Goal: Information Seeking & Learning: Learn about a topic

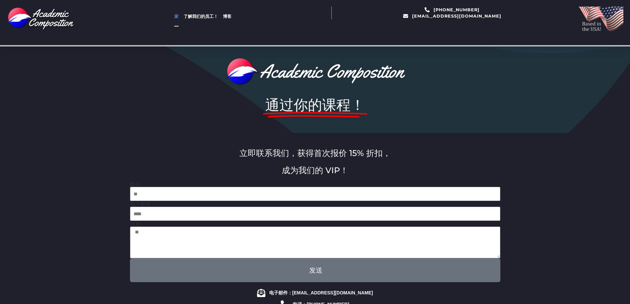
scroll to position [33, 0]
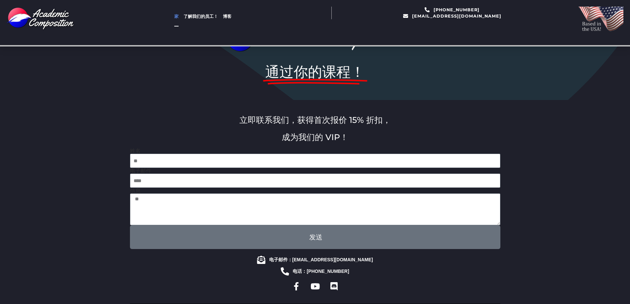
drag, startPoint x: 420, startPoint y: 94, endPoint x: 281, endPoint y: 77, distance: 140.1
click at [420, 94] on div "通过你的课程！" at bounding box center [315, 54] width 377 height 83
drag, startPoint x: 276, startPoint y: 67, endPoint x: 364, endPoint y: 75, distance: 88.5
click at [364, 75] on div "通过你的课程！" at bounding box center [315, 55] width 374 height 70
click at [376, 78] on h1 "通过你的课程！" at bounding box center [315, 72] width 367 height 17
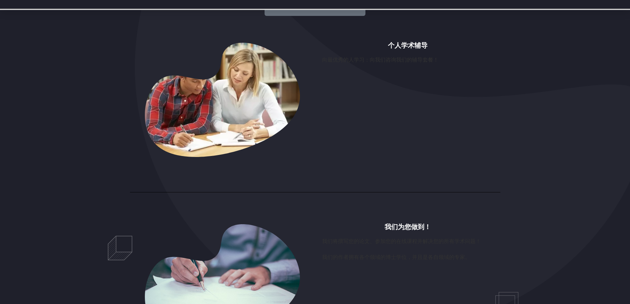
scroll to position [468, 0]
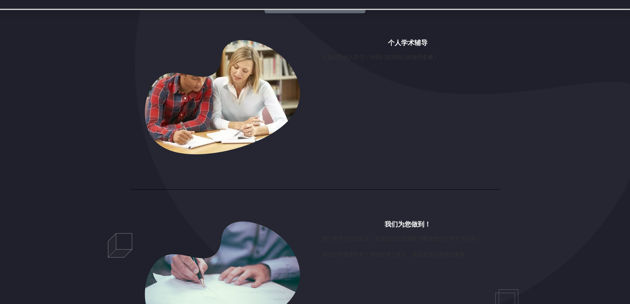
click at [397, 42] on font "个人学术辅导" at bounding box center [408, 43] width 40 height 7
click at [401, 46] on font "个人学术辅导" at bounding box center [408, 43] width 40 height 7
click at [350, 66] on div "向最优秀的人学习：向我们咨询我们的辅导套餐！" at bounding box center [407, 59] width 171 height 13
click at [239, 88] on img at bounding box center [222, 97] width 171 height 114
click at [356, 144] on div "个人学术辅导 向最优秀的人学习：向我们咨询我们的辅导套餐！" at bounding box center [408, 102] width 178 height 131
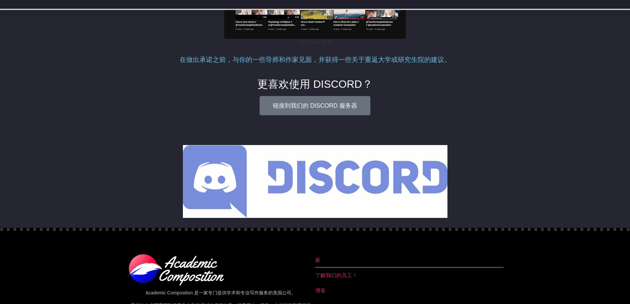
scroll to position [2009, 0]
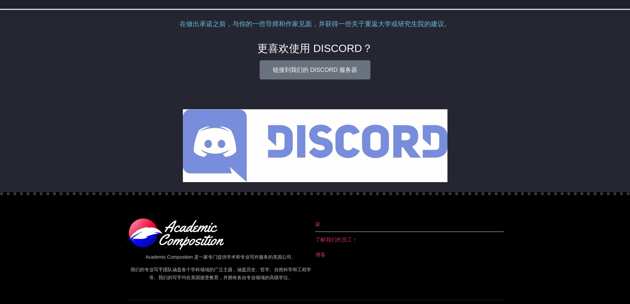
click at [224, 96] on div at bounding box center [315, 94] width 371 height 17
click at [293, 68] on font "链接到我们的 DISCORD 服务器" at bounding box center [315, 70] width 84 height 7
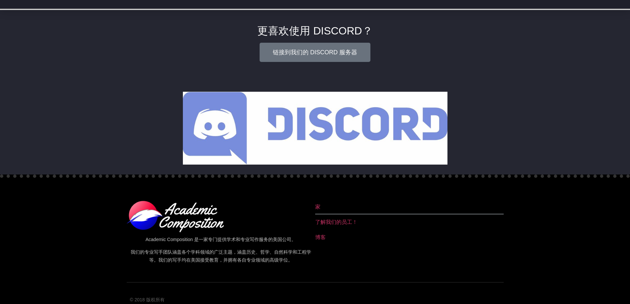
scroll to position [2036, 0]
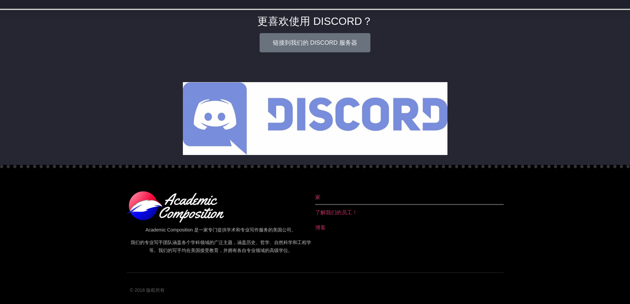
click at [337, 212] on font "了解我们的员工！" at bounding box center [336, 212] width 42 height 6
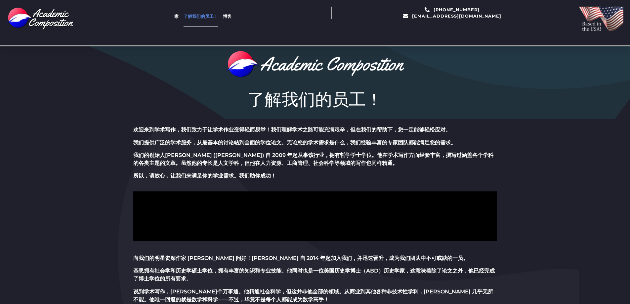
click at [219, 17] on li "了解我们的员工！" at bounding box center [200, 17] width 39 height 20
click at [224, 16] on font "博客" at bounding box center [227, 16] width 9 height 5
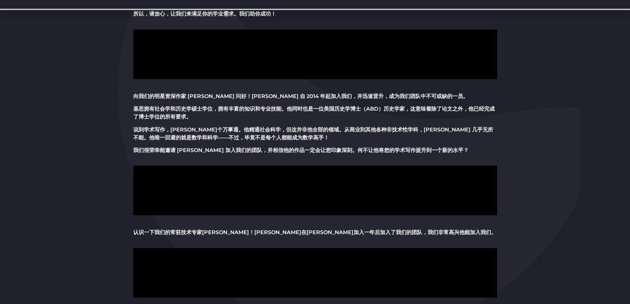
scroll to position [165, 0]
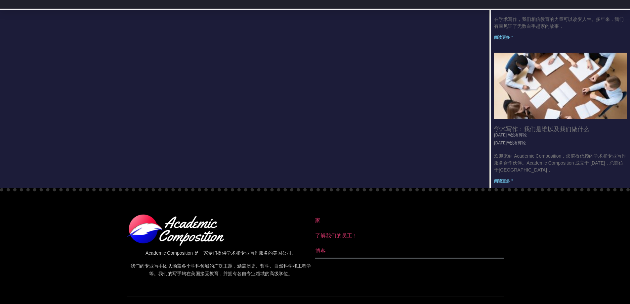
scroll to position [623, 0]
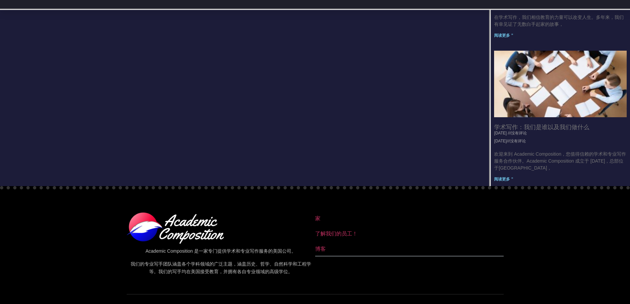
click at [512, 209] on section "Academic Composition 是一家专门提供学术和专业写作服务的美国公司。 我们的专业写手团队涵盖各个学科领域的广泛主题，涵盖历史、哲学、自然科学…" at bounding box center [315, 233] width 630 height 94
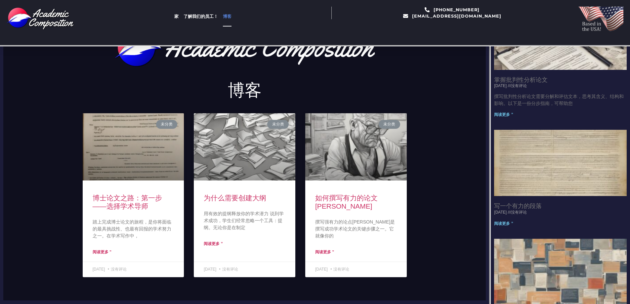
scroll to position [41, 0]
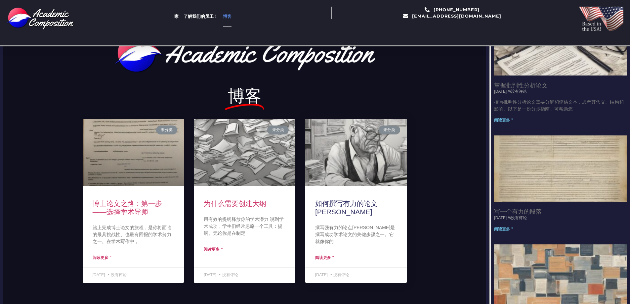
click at [353, 202] on font "如何撰写有力的论文陈述" at bounding box center [346, 208] width 63 height 16
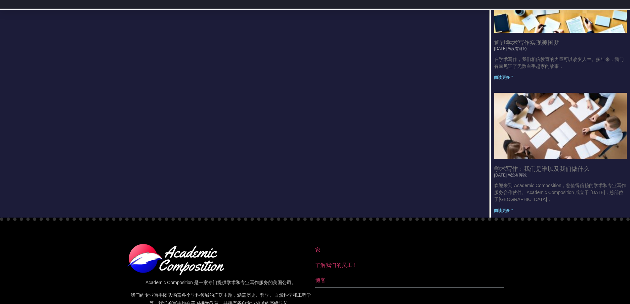
scroll to position [624, 0]
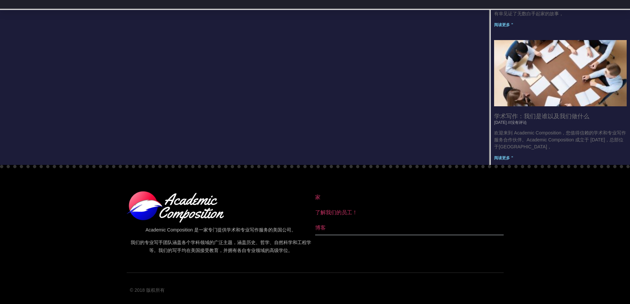
click at [333, 212] on font "了解我们的员工！" at bounding box center [336, 212] width 42 height 6
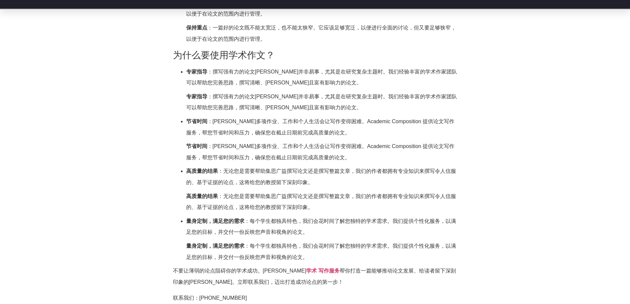
scroll to position [705, 0]
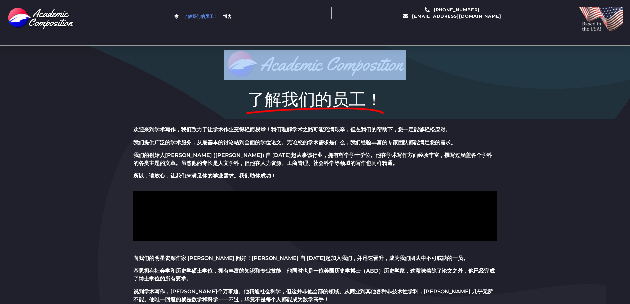
drag, startPoint x: 627, startPoint y: 37, endPoint x: 635, endPoint y: 55, distance: 19.9
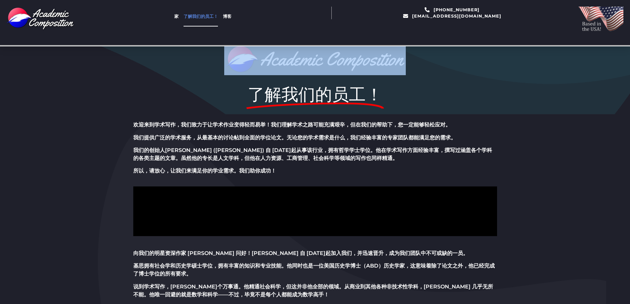
click at [568, 74] on section "了解我们的员工！" at bounding box center [315, 77] width 630 height 73
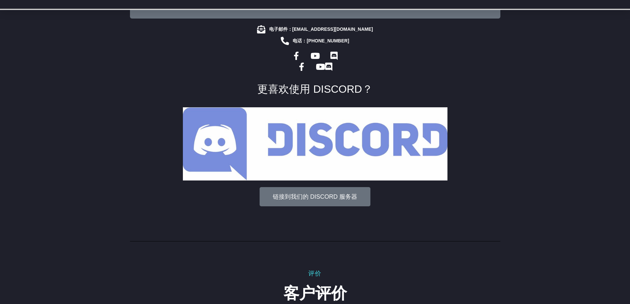
scroll to position [966, 0]
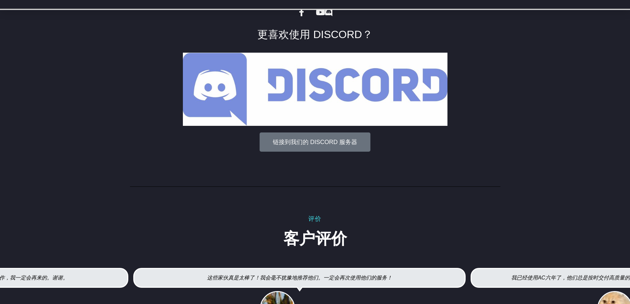
scroll to position [1247, 0]
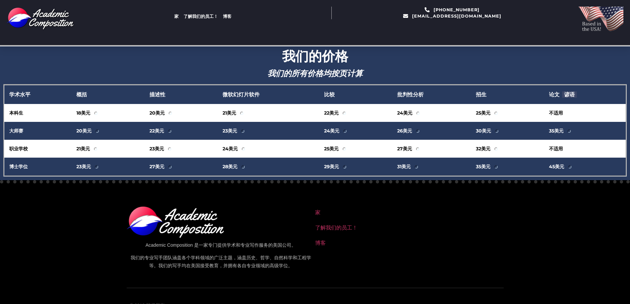
scroll to position [15, 0]
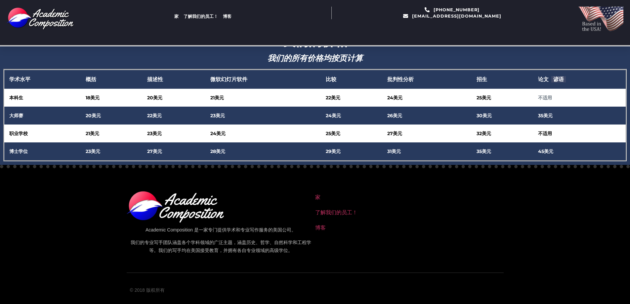
click at [551, 100] on font "不适用" at bounding box center [545, 98] width 14 height 6
click at [584, 112] on td "35美元" at bounding box center [579, 116] width 93 height 18
drag, startPoint x: 288, startPoint y: 97, endPoint x: 369, endPoint y: 100, distance: 81.8
click at [369, 100] on tr "本科生 18美元 20美元 21美元 22美元 24美元 25美元 不适用" at bounding box center [315, 98] width 622 height 18
click at [252, 107] on tbody "本科生 18美元 20美元 21美元 22美元 24美元 25美元 不适用 大师赛" at bounding box center [315, 124] width 622 height 71
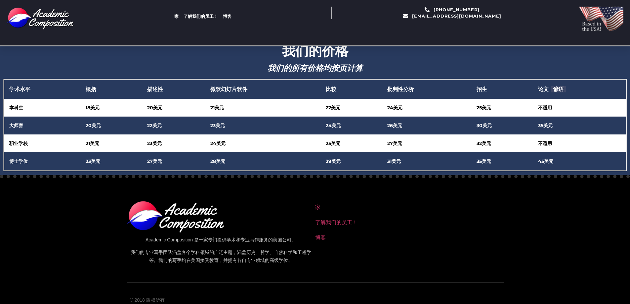
scroll to position [0, 0]
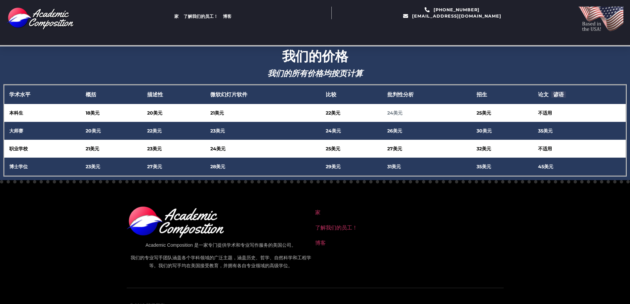
click at [450, 116] on td "24美元" at bounding box center [427, 113] width 89 height 18
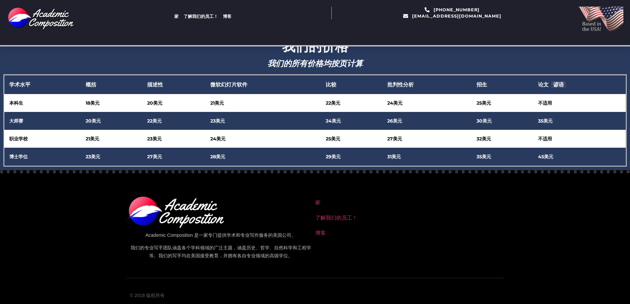
scroll to position [15, 0]
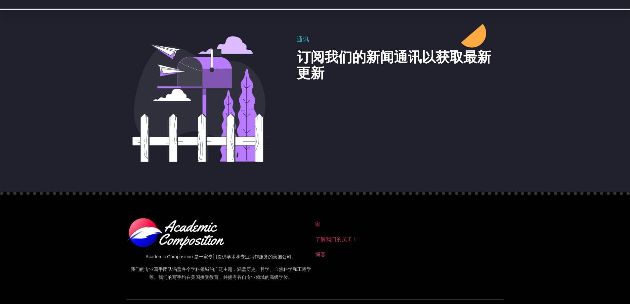
scroll to position [550, 0]
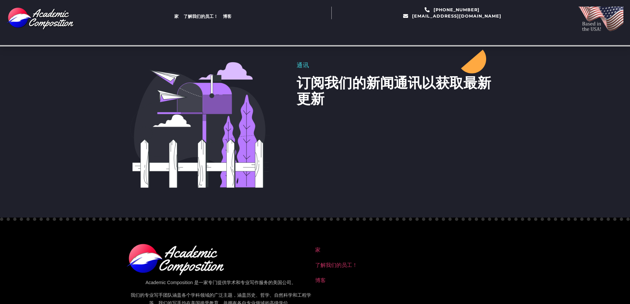
click at [449, 143] on div "通讯 订阅我们的新闻通讯以获取最新更新" at bounding box center [399, 125] width 204 height 126
click at [386, 129] on div "通讯 订阅我们的新闻通讯以获取最新更新" at bounding box center [399, 125] width 204 height 126
drag, startPoint x: 320, startPoint y: 79, endPoint x: 309, endPoint y: 79, distance: 10.6
click at [320, 79] on font "订阅我们的新闻通讯以获取最新更新" at bounding box center [394, 91] width 195 height 32
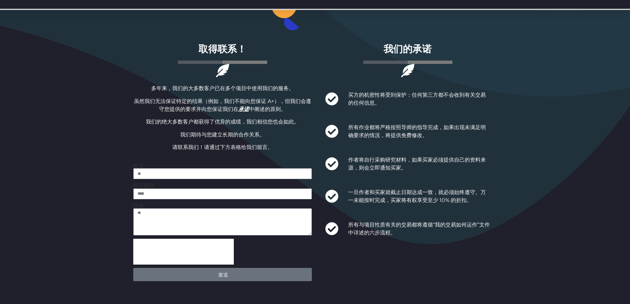
scroll to position [281, 0]
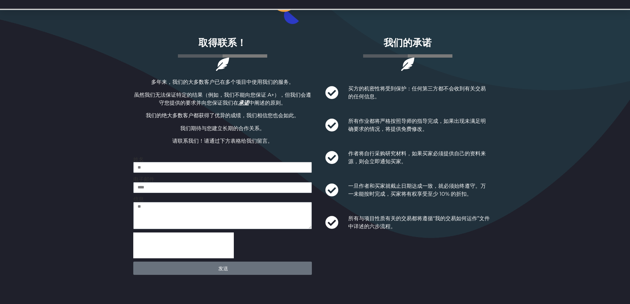
click at [438, 129] on span "所有作业都将严格按照导师的指导完成，如果出现未满足明确要求的情况，将提供免费修改。" at bounding box center [416, 125] width 149 height 16
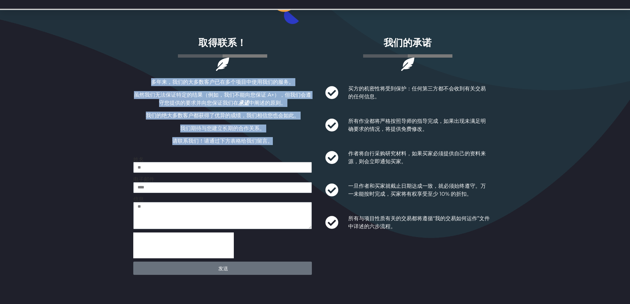
drag, startPoint x: 138, startPoint y: 79, endPoint x: 220, endPoint y: 128, distance: 96.0
click at [277, 142] on div "多年来，我们的大多数客户已在多个项目中使用我们的服务。 虽然我们无法保证特定的结果（例如，我们不能向您保证 A+），但我们会遵守您提供的要求并向您保证我们在 …" at bounding box center [222, 111] width 179 height 67
click at [219, 128] on font "我们期待与您建立长期的合作关系。" at bounding box center [222, 128] width 85 height 6
drag, startPoint x: 279, startPoint y: 141, endPoint x: 121, endPoint y: 81, distance: 168.4
click at [121, 81] on section "关于我们 我们是谁 Academic Composition 成立于 2009 年，是一家专门从事学术写作的美国公司。 我们的专业作家团队拥有广泛的专业知识，…" at bounding box center [315, 33] width 630 height 535
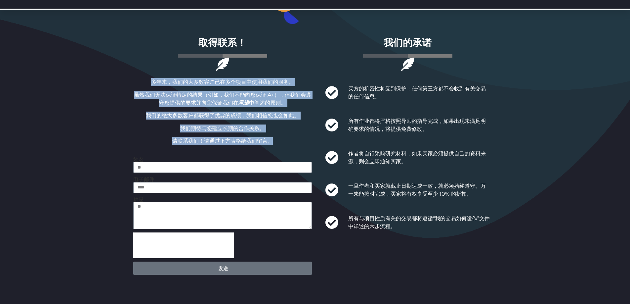
click at [122, 81] on section "关于我们 我们是谁 Academic Composition 成立于 2009 年，是一家专门从事学术写作的美国公司。 我们的专业作家团队拥有广泛的专业知识，…" at bounding box center [315, 33] width 630 height 535
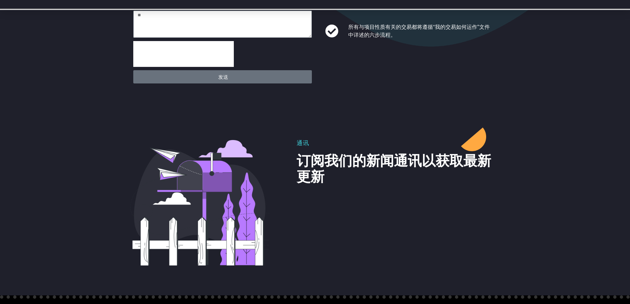
scroll to position [446, 0]
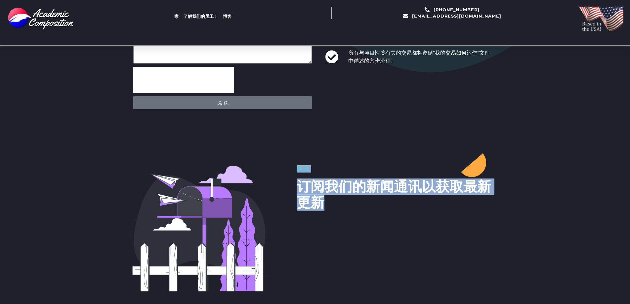
drag, startPoint x: 299, startPoint y: 191, endPoint x: 290, endPoint y: 186, distance: 10.7
click at [287, 187] on div "通讯 订阅我们的新闻通讯以获取最新更新" at bounding box center [315, 228] width 371 height 126
click at [366, 168] on h2 "通讯" at bounding box center [399, 168] width 204 height 7
drag, startPoint x: 423, startPoint y: 204, endPoint x: 324, endPoint y: 171, distance: 104.3
click at [294, 188] on div "通讯 订阅我们的新闻通讯以获取最新更新" at bounding box center [315, 228] width 371 height 126
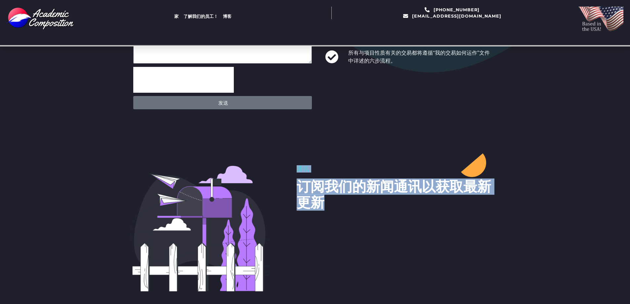
click at [352, 167] on h2 "通讯" at bounding box center [399, 168] width 204 height 7
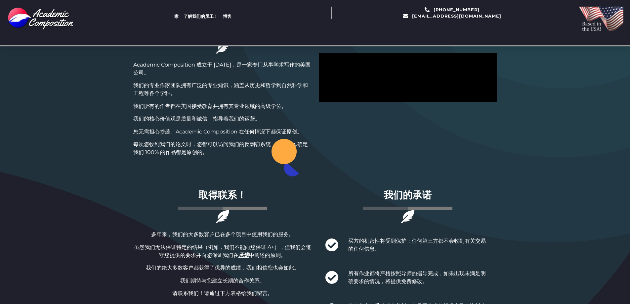
scroll to position [55, 0]
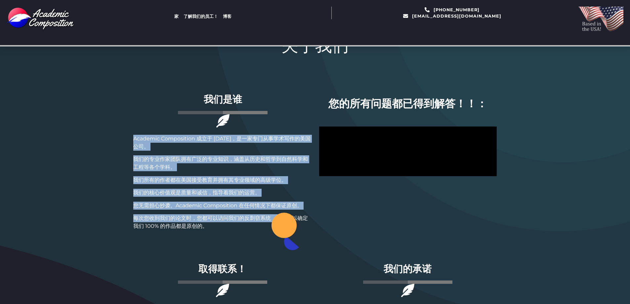
drag, startPoint x: 118, startPoint y: 141, endPoint x: 289, endPoint y: 209, distance: 183.7
click at [289, 209] on section "关于我们 我们是谁 Academic Composition 成立于 2009 年，是一家专门从事学术写作的美国公司。 我们的专业作家团队拥有广泛的专业知识，…" at bounding box center [315, 259] width 630 height 535
click at [210, 194] on font "我们的核心价值观是质量和诚信，指导着我们的运营。" at bounding box center [196, 192] width 127 height 6
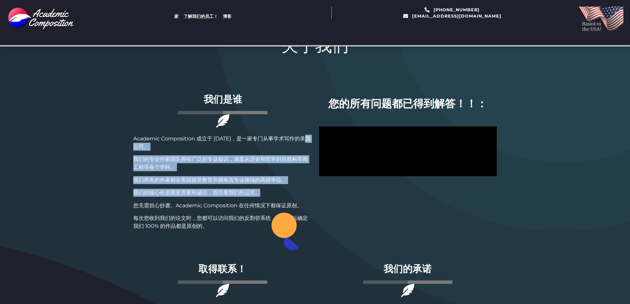
drag, startPoint x: 113, startPoint y: 143, endPoint x: 205, endPoint y: 187, distance: 102.7
click at [271, 193] on section "关于我们 我们是谁 Academic Composition 成立于 2009 年，是一家专门从事学术写作的美国公司。 我们的专业作家团队拥有广泛的专业知识，…" at bounding box center [315, 259] width 630 height 535
drag, startPoint x: 202, startPoint y: 187, endPoint x: 198, endPoint y: 186, distance: 3.7
click at [202, 186] on div "Academic Composition 成立于 2009 年，是一家专门从事学术写作的美国公司。 我们的专业作家团队拥有广泛的专业知识，涵盖从历史和哲学到自…" at bounding box center [222, 182] width 179 height 95
click at [125, 145] on section "关于我们 我们是谁 Academic Composition 成立于 2009 年，是一家专门从事学术写作的美国公司。 我们的专业作家团队拥有广泛的专业知识，…" at bounding box center [315, 259] width 630 height 535
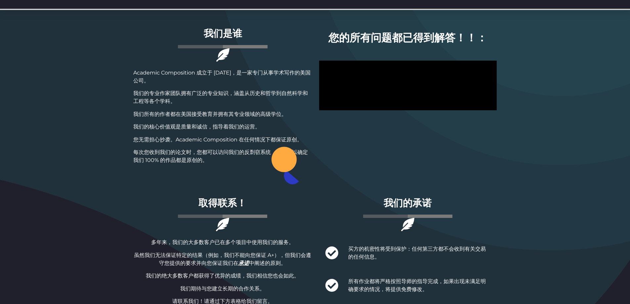
scroll to position [121, 0]
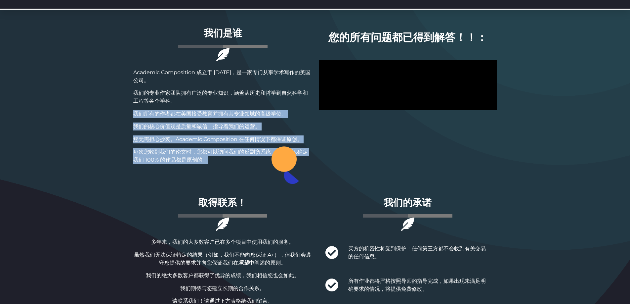
drag, startPoint x: 130, startPoint y: 112, endPoint x: 101, endPoint y: 104, distance: 30.2
click at [114, 105] on section "关于我们 我们是谁 Academic Composition 成立于 2009 年，是一家专门从事学术写作的美国公司。 我们的专业作家团队拥有广泛的专业知识，…" at bounding box center [315, 193] width 630 height 535
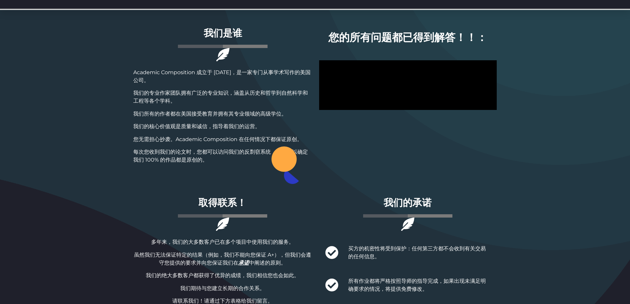
click at [96, 104] on section "关于我们 我们是谁 Academic Composition 成立于 2009 年，是一家专门从事学术写作的美国公司。 我们的专业作家团队拥有广泛的专业知识，…" at bounding box center [315, 193] width 630 height 535
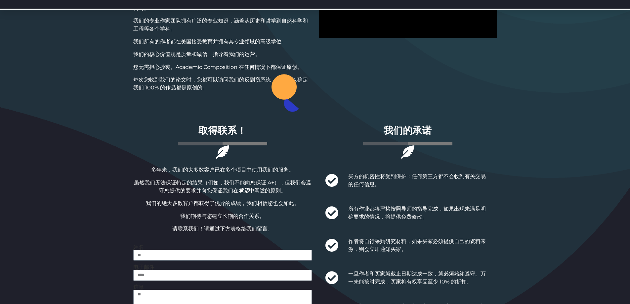
scroll to position [253, 0]
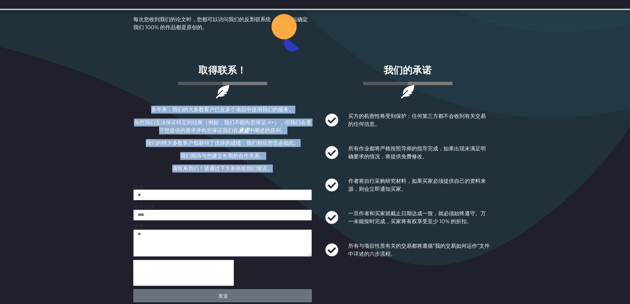
drag, startPoint x: 121, startPoint y: 104, endPoint x: 293, endPoint y: 165, distance: 182.6
click at [293, 165] on section "关于我们 我们是谁 Academic Composition 成立于 2009 年，是一家专门从事学术写作的美国公司。 我们的专业作家团队拥有广泛的专业知识，…" at bounding box center [315, 60] width 630 height 535
click at [224, 146] on font "我们的绝大多数客户都获得了优异的成绩，我们相信您也会如此。" at bounding box center [223, 143] width 154 height 6
drag, startPoint x: 143, startPoint y: 101, endPoint x: 308, endPoint y: 160, distance: 175.3
click at [308, 160] on div "取得联系！ 多年来，我们的大多数客户已在多个项目中使用我们的服务。 虽然我们无法保证特定的结果（例如，我们不能向您保证 A+），但我们会遵守您提供的要求并向您…" at bounding box center [222, 180] width 185 height 249
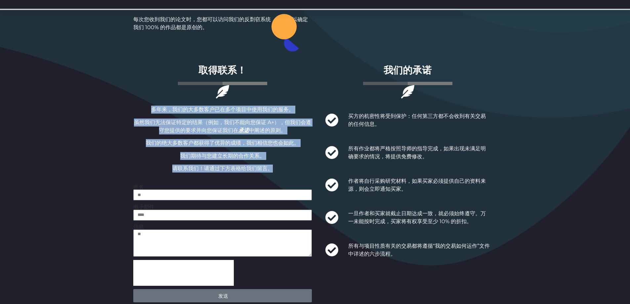
click at [255, 152] on p "我们期待与您建立长期的合作关系。" at bounding box center [222, 156] width 179 height 8
drag, startPoint x: 116, startPoint y: 101, endPoint x: 250, endPoint y: 158, distance: 144.7
click at [277, 162] on section "关于我们 我们是谁 Academic Composition 成立于 2009 年，是一家专门从事学术写作的美国公司。 我们的专业作家团队拥有广泛的专业知识，…" at bounding box center [315, 60] width 630 height 535
click at [202, 142] on font "我们的绝大多数客户都获得了优异的成绩，我们相信您也会如此。" at bounding box center [223, 143] width 154 height 6
click at [232, 156] on font "我们期待与您建立长期的合作关系。" at bounding box center [222, 156] width 85 height 6
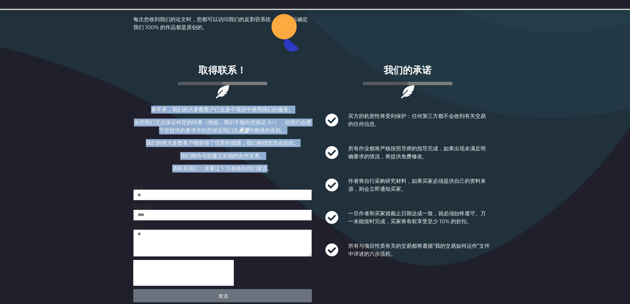
drag, startPoint x: 139, startPoint y: 113, endPoint x: 266, endPoint y: 161, distance: 135.6
click at [266, 161] on div "多年来，我们的大多数客户已在多个项目中使用我们的服务。 虽然我们无法保证特定的结果（例如，我们不能向您保证 A+），但我们会遵守您提供的要求并向您保证我们在 …" at bounding box center [222, 139] width 179 height 67
click at [208, 148] on div "多年来，我们的大多数客户已在多个项目中使用我们的服务。 虽然我们无法保证特定的结果（例如，我们不能向您保证 A+），但我们会遵守您提供的要求并向您保证我们在 …" at bounding box center [222, 139] width 179 height 67
click at [133, 112] on p "多年来，我们的大多数客户已在多个项目中使用我们的服务。" at bounding box center [222, 110] width 179 height 8
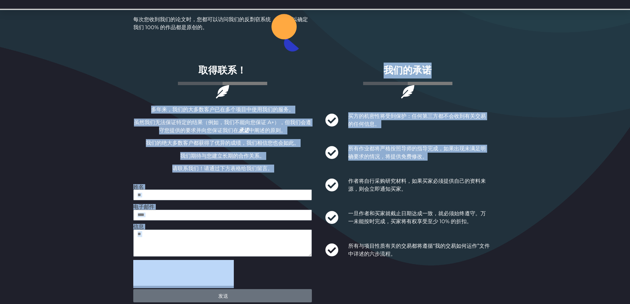
drag, startPoint x: 150, startPoint y: 116, endPoint x: 312, endPoint y: 175, distance: 172.3
click at [316, 176] on section "关于我们 我们是谁 Academic Composition 成立于 2009 年，是一家专门从事学术写作的美国公司。 我们的专业作家团队拥有广泛的专业知识，…" at bounding box center [315, 60] width 630 height 535
click at [251, 151] on div "多年来，我们的大多数客户已在多个项目中使用我们的服务。 虽然我们无法保证特定的结果（例如，我们不能向您保证 A+），但我们会遵守您提供的要求并向您保证我们在 …" at bounding box center [222, 139] width 179 height 67
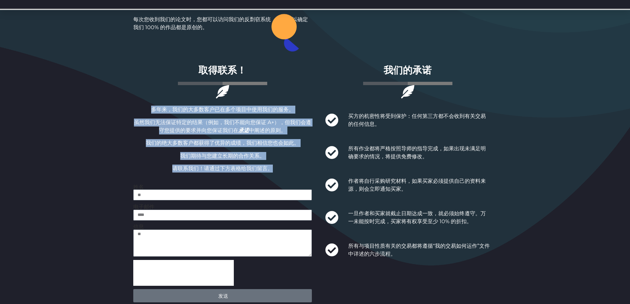
drag, startPoint x: 287, startPoint y: 167, endPoint x: 120, endPoint y: 109, distance: 176.7
click at [120, 109] on section "关于我们 我们是谁 Academic Composition 成立于 2009 年，是一家专门从事学术写作的美国公司。 我们的专业作家团队拥有广泛的专业知识，…" at bounding box center [315, 60] width 630 height 535
click at [113, 109] on section "关于我们 我们是谁 Academic Composition 成立于 2009 年，是一家专门从事学术写作的美国公司。 我们的专业作家团队拥有广泛的专业知识，…" at bounding box center [315, 60] width 630 height 535
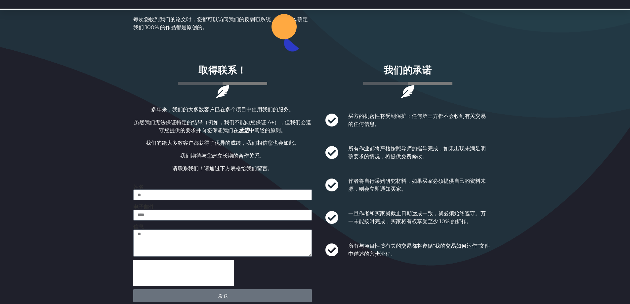
click at [243, 130] on font "承诺" at bounding box center [244, 130] width 11 height 6
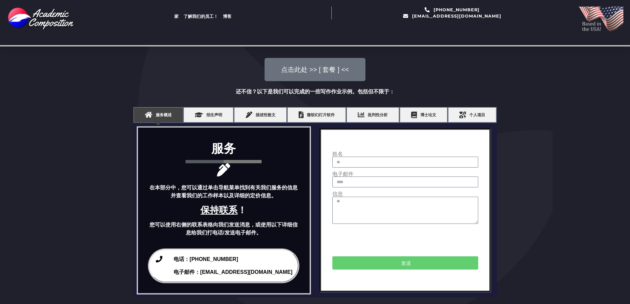
scroll to position [118, 0]
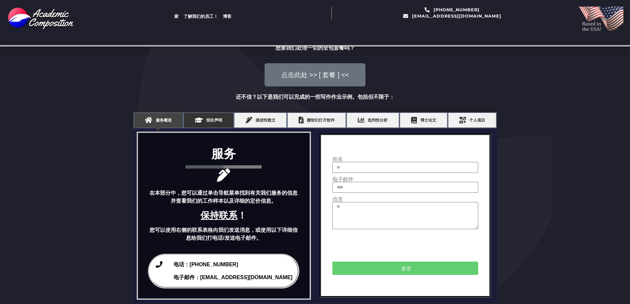
click at [219, 119] on font "声明" at bounding box center [218, 119] width 8 height 5
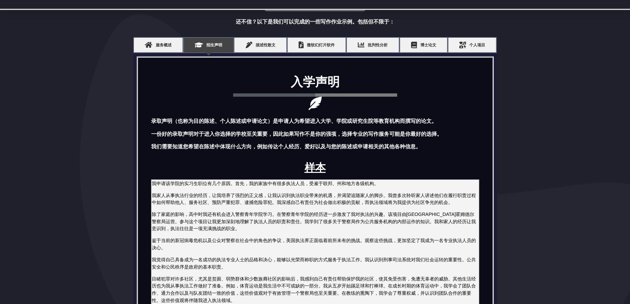
scroll to position [231, 0]
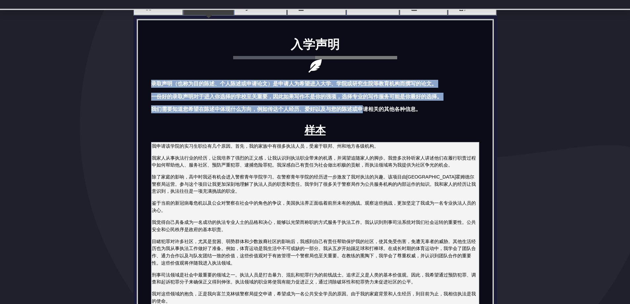
drag, startPoint x: 149, startPoint y: 84, endPoint x: 360, endPoint y: 110, distance: 213.3
click at [360, 110] on div "入学声明 录取声明（也称为目的陈述、个人陈述或申请论文）是申请人为希望进入大学、学院或研究生院等教育机构而撰写的论文。 一份好的录取声明对于进入你选择的学校至…" at bounding box center [315, 246] width 335 height 432
click at [345, 106] on font "我们需要知道您希望在陈述中体现什么方向，例如传达个人经历、爱好以及与您的陈述或申请相关的其他各种信息。" at bounding box center [286, 109] width 270 height 6
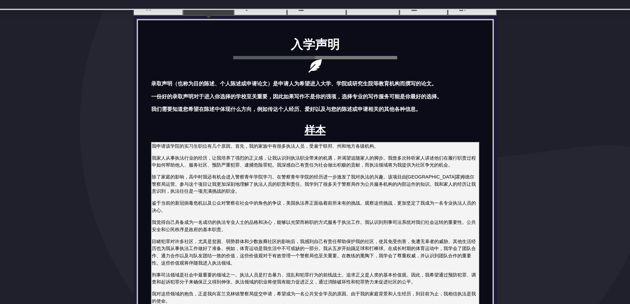
drag, startPoint x: 442, startPoint y: 112, endPoint x: 202, endPoint y: 90, distance: 241.2
click at [180, 86] on div "录取声明（也称为目的陈述、个人陈述或申请论文）是申请人为希望进入大学、学院或研究生院等教育机构而撰写的论文。 一份好的录取声明对于进入你选择的学校至关重要，因…" at bounding box center [315, 96] width 328 height 33
click at [208, 92] on div "录取声明（也称为目的陈述、个人陈述或申请论文）是申请人为希望进入大学、学院或研究生院等教育机构而撰写的论文。 一份好的录取声明对于进入你选择的学校至关重要，因…" at bounding box center [315, 96] width 328 height 33
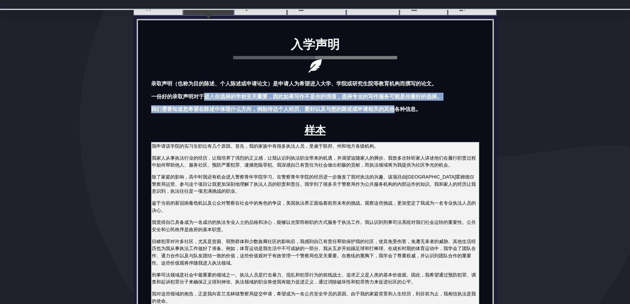
drag, startPoint x: 377, startPoint y: 104, endPoint x: 203, endPoint y: 89, distance: 174.1
click at [203, 89] on div "录取声明（也称为目的陈述、个人陈述或申请论文）是申请人为希望进入大学、学院或研究生院等教育机构而撰写的论文。 一份好的录取声明对于进入你选择的学校至关重要，因…" at bounding box center [315, 96] width 328 height 33
click at [210, 89] on div "录取声明（也称为目的陈述、个人陈述或申请论文）是申请人为希望进入大学、学院或研究生院等教育机构而撰写的论文。 一份好的录取声明对于进入你选择的学校至关重要，因…" at bounding box center [315, 96] width 328 height 33
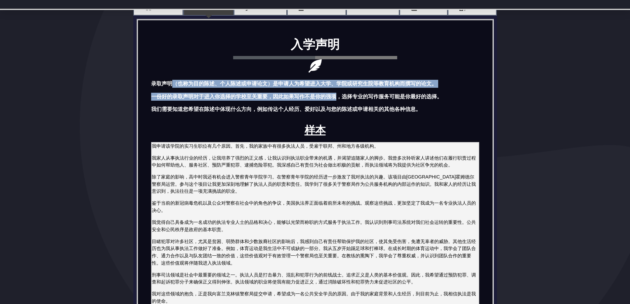
drag, startPoint x: 175, startPoint y: 81, endPoint x: 296, endPoint y: 93, distance: 121.7
click at [348, 100] on div "录取声明（也称为目的陈述、个人陈述或申请论文）是申请人为希望进入大学、学院或研究生院等教育机构而撰写的论文。 一份好的录取声明对于进入你选择的学校至关重要，因…" at bounding box center [315, 96] width 328 height 33
click at [296, 94] on font "一份好的录取声明对于进入你选择的学校至关重要，因此如果写作不是你的强项，选择专业的写作服务可能是你最好的选择。" at bounding box center [296, 97] width 291 height 6
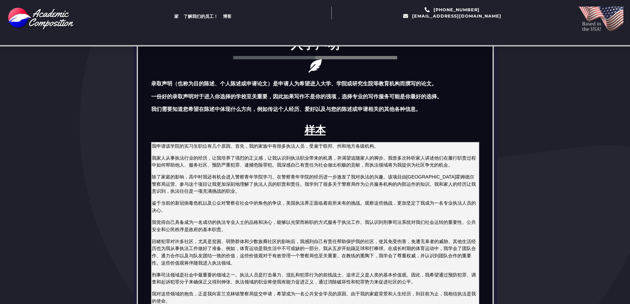
drag, startPoint x: 427, startPoint y: 109, endPoint x: 169, endPoint y: 86, distance: 258.8
click at [169, 86] on div "录取声明（也称为目的陈述、个人陈述或申请论文）是申请人为希望进入大学、学院或研究生院等教育机构而撰写的论文。 一份好的录取声明对于进入你选择的学校至关重要，因…" at bounding box center [315, 96] width 328 height 33
click at [166, 83] on font "录取声明（也称为目的陈述、个人陈述或申请论文）是申请人为希望进入大学、学院或研究生院等教育机构而撰写的论文。" at bounding box center [294, 84] width 286 height 6
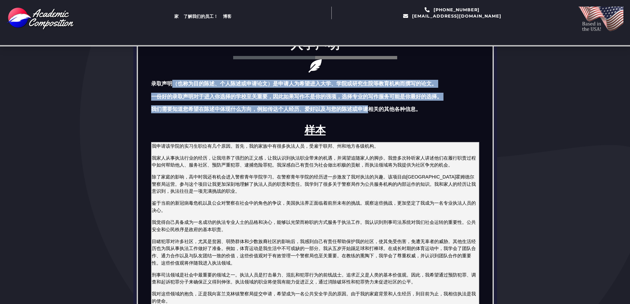
drag, startPoint x: 225, startPoint y: 89, endPoint x: 368, endPoint y: 112, distance: 144.8
click at [368, 112] on div "入学声明 录取声明（也称为目的陈述、个人陈述或申请论文）是申请人为希望进入大学、学院或研究生院等教育机构而撰写的论文。 一份好的录取声明对于进入你选择的学校至…" at bounding box center [315, 246] width 335 height 432
click at [342, 109] on font "我们需要知道您希望在陈述中体现什么方向，例如传达个人经历、爱好以及与您的陈述或申请相关的其他各种信息。" at bounding box center [286, 109] width 270 height 6
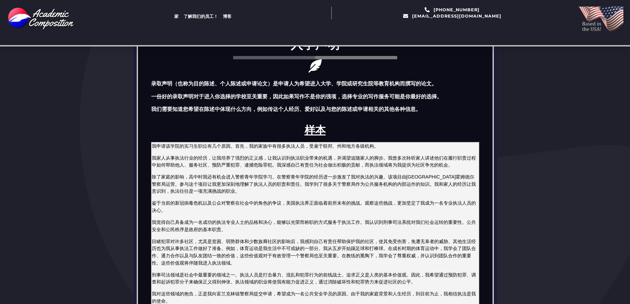
click at [422, 115] on div "录取声明（也称为目的陈述、个人陈述或申请论文）是申请人为希望进入大学、学院或研究生院等教育机构而撰写的论文。 一份好的录取声明对于进入你选择的学校至关重要，因…" at bounding box center [315, 99] width 328 height 38
drag, startPoint x: 428, startPoint y: 111, endPoint x: 243, endPoint y: 88, distance: 186.4
click at [243, 88] on div "录取声明（也称为目的陈述、个人陈述或申请论文）是申请人为希望进入大学、学院或研究生院等教育机构而撰写的论文。 一份好的录取声明对于进入你选择的学校至关重要，因…" at bounding box center [315, 96] width 328 height 33
click at [248, 88] on div "录取声明（也称为目的陈述、个人陈述或申请论文）是申请人为希望进入大学、学院或研究生院等教育机构而撰写的论文。 一份好的录取声明对于进入你选择的学校至关重要，因…" at bounding box center [315, 96] width 328 height 33
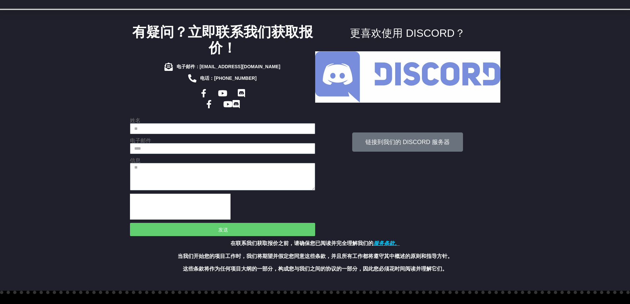
scroll to position [793, 0]
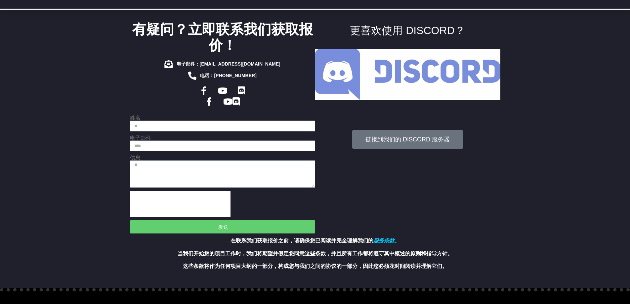
click at [476, 210] on div "更喜欢使用 DISCORD？ 链接到我们的 DISCORD 服务器" at bounding box center [407, 128] width 185 height 212
drag, startPoint x: 625, startPoint y: 44, endPoint x: 629, endPoint y: 42, distance: 5.0
click at [626, 43] on section "有疑问？立即联系我们获取报价！ 电子邮件：[EMAIL_ADDRESS][DOMAIN_NAME] 电话：[PHONE_NUMBER] Facebook-f …" at bounding box center [315, 150] width 630 height 276
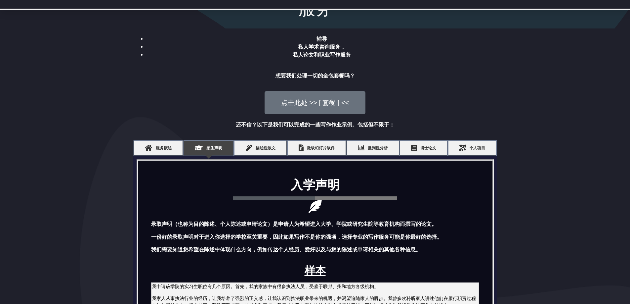
scroll to position [0, 0]
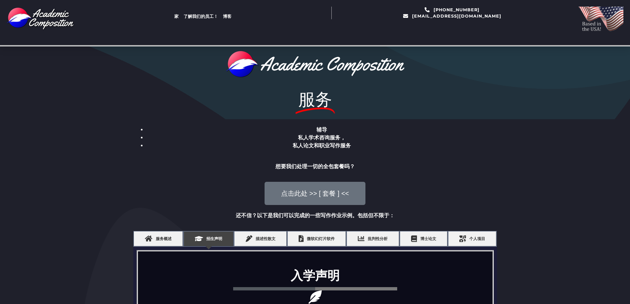
click at [599, 21] on img at bounding box center [601, 23] width 45 height 32
